Goal: Transaction & Acquisition: Purchase product/service

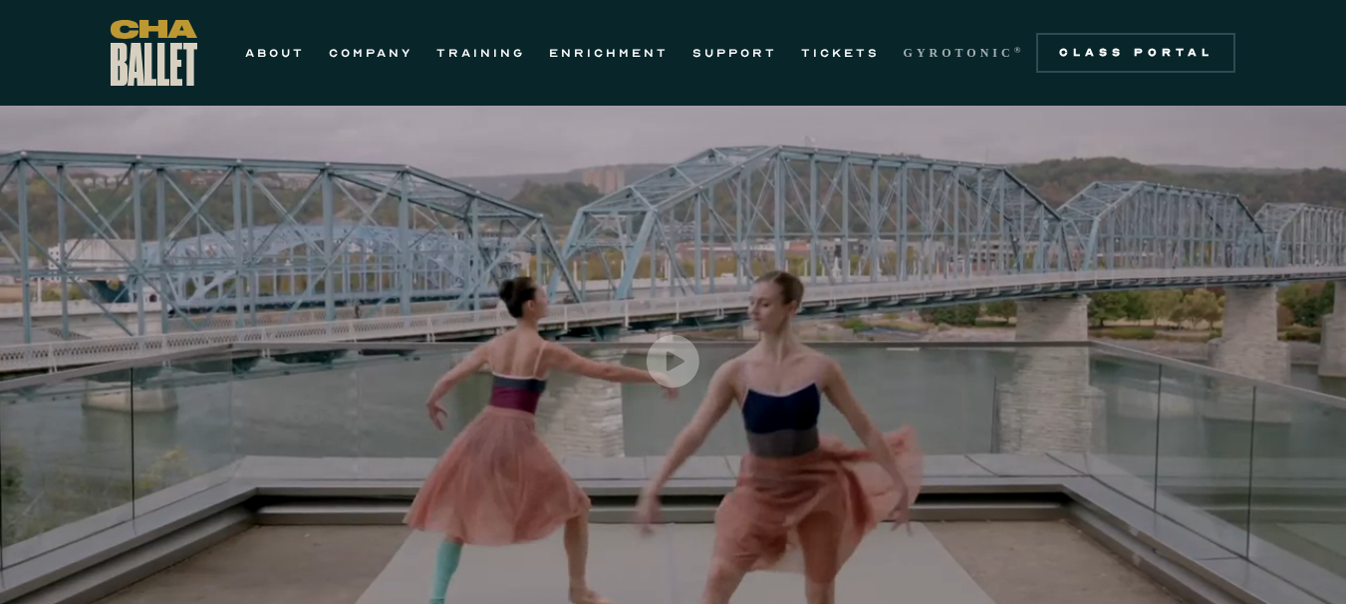
click at [947, 61] on link "GYROTONIC ®" at bounding box center [965, 53] width 122 height 24
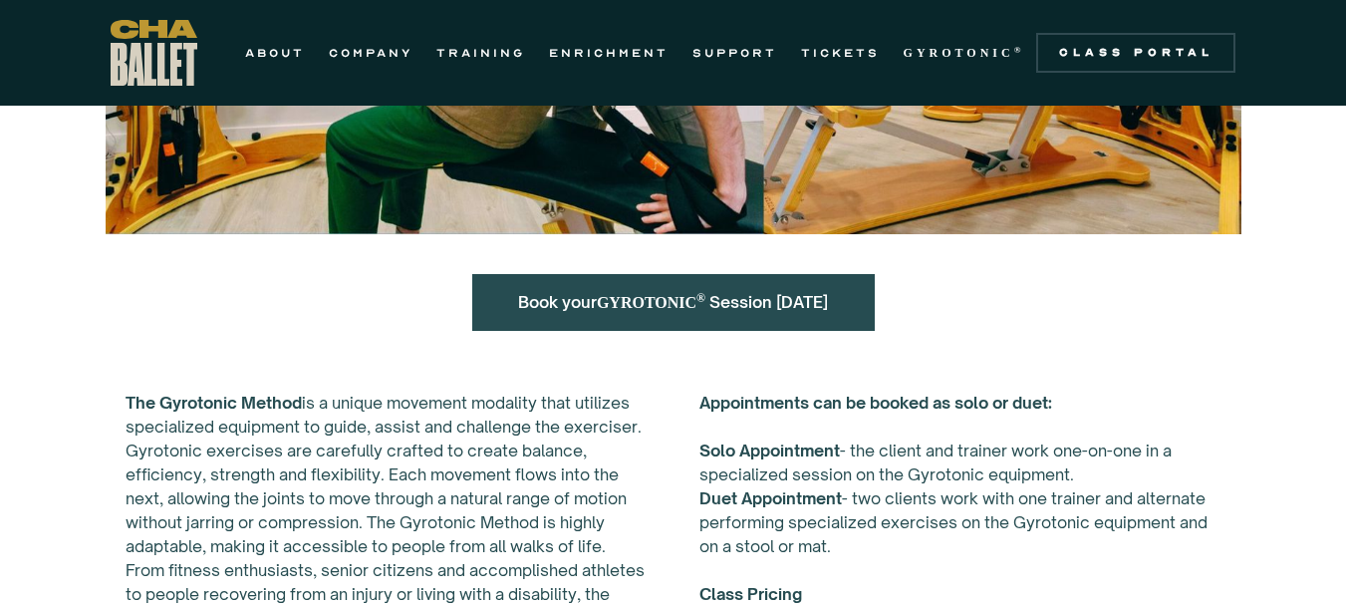
scroll to position [598, 0]
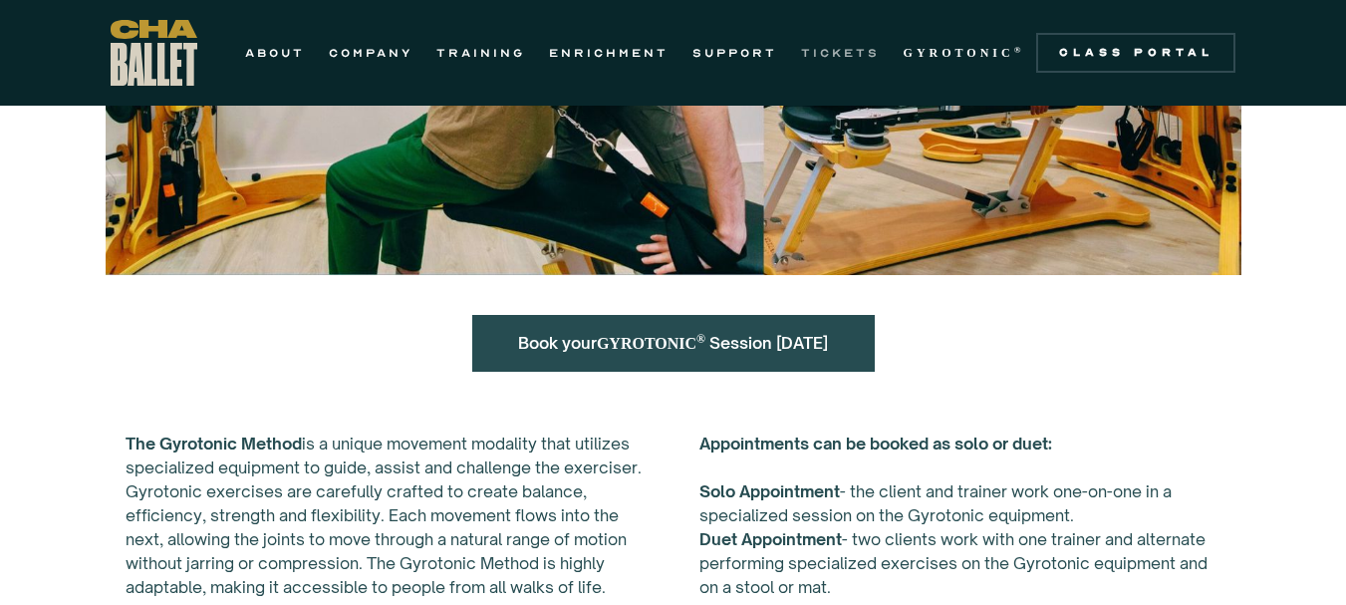
click at [838, 53] on link "TICKETS" at bounding box center [840, 53] width 79 height 24
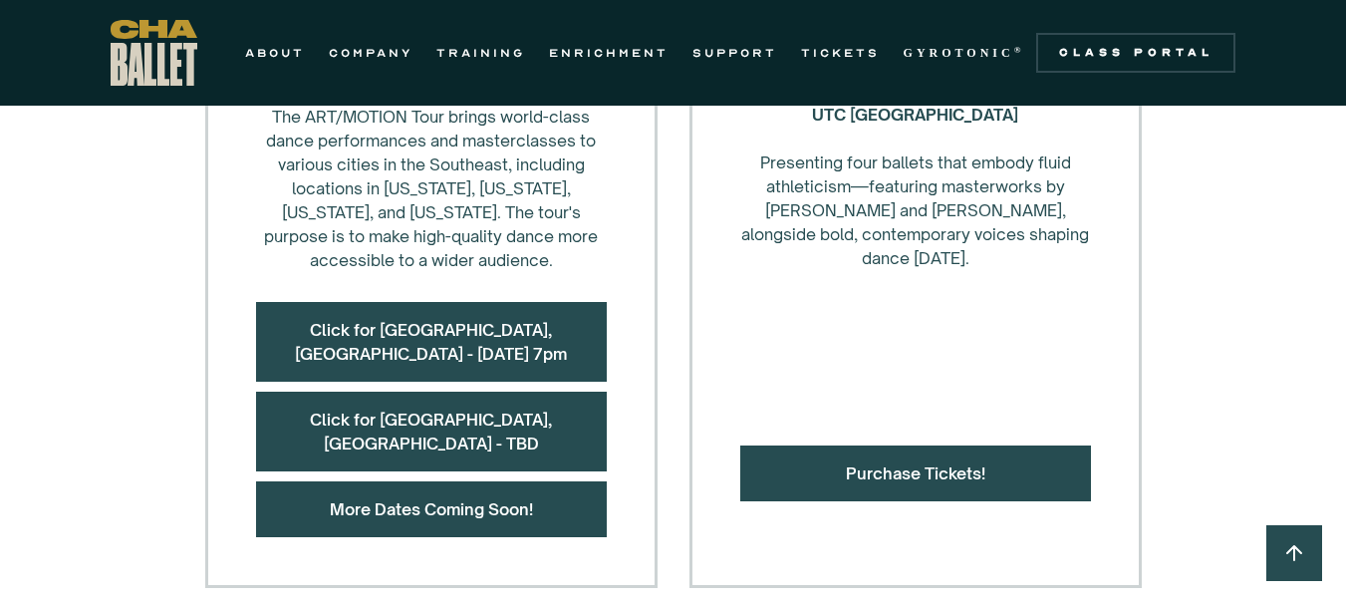
scroll to position [1096, 0]
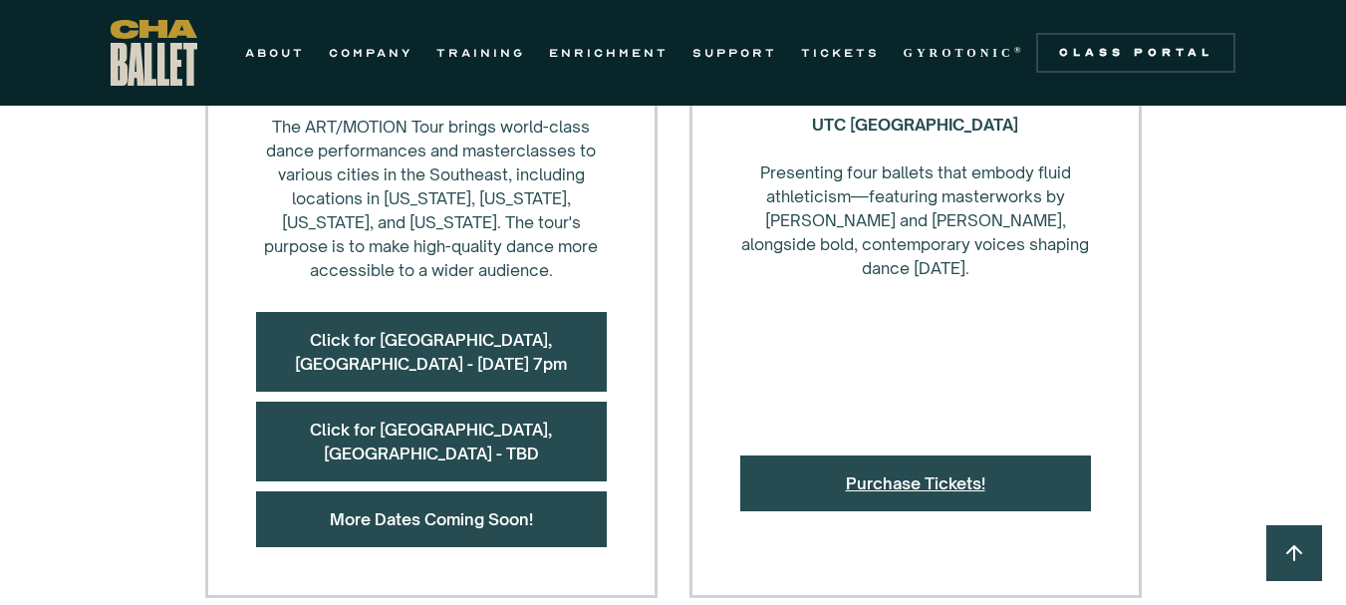
click at [925, 473] on link "Purchase Tickets!" at bounding box center [915, 483] width 139 height 20
